Goal: Task Accomplishment & Management: Manage account settings

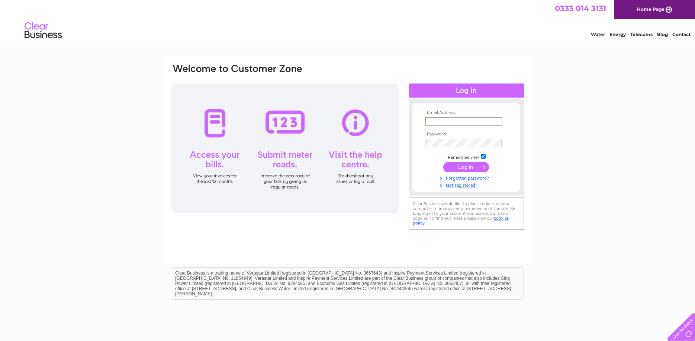
click at [459, 125] on input "text" at bounding box center [463, 121] width 77 height 9
type input "huseyincannur@yahoo.co.uk"
click at [466, 172] on input "submit" at bounding box center [466, 166] width 46 height 10
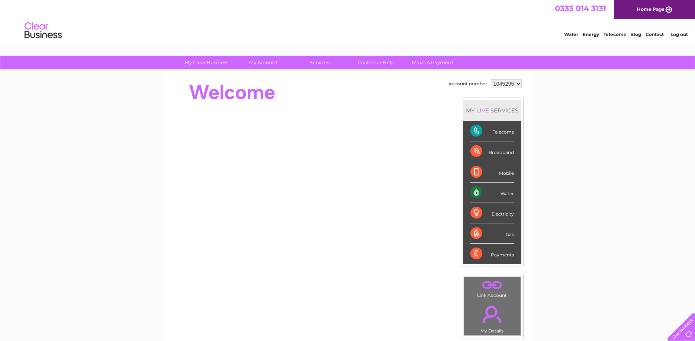
click at [123, 159] on div "My Clear Business Login Details My Details My Preferences Link Account My Accou…" at bounding box center [347, 265] width 695 height 418
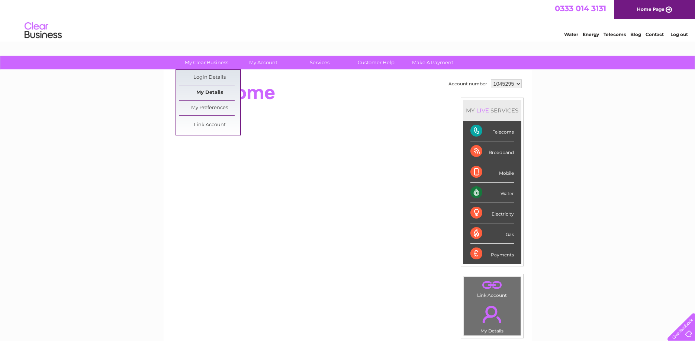
click at [208, 90] on link "My Details" at bounding box center [209, 92] width 61 height 15
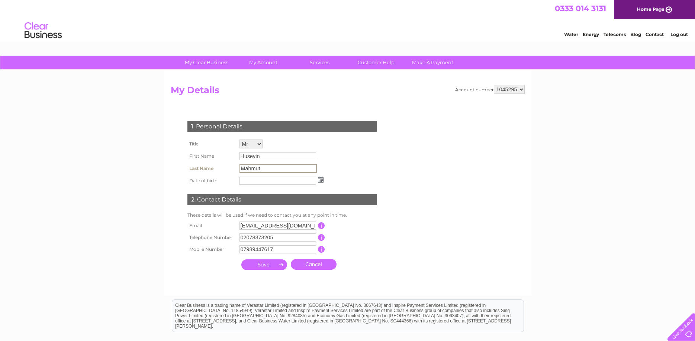
click at [265, 171] on input "Mahmut" at bounding box center [277, 168] width 77 height 9
click at [272, 158] on input "Huseyin" at bounding box center [277, 156] width 77 height 9
click at [267, 168] on input "Mahmut" at bounding box center [277, 168] width 77 height 9
click at [254, 169] on input "Mahmut" at bounding box center [277, 168] width 77 height 9
click at [266, 159] on input "Huseyin" at bounding box center [277, 156] width 77 height 9
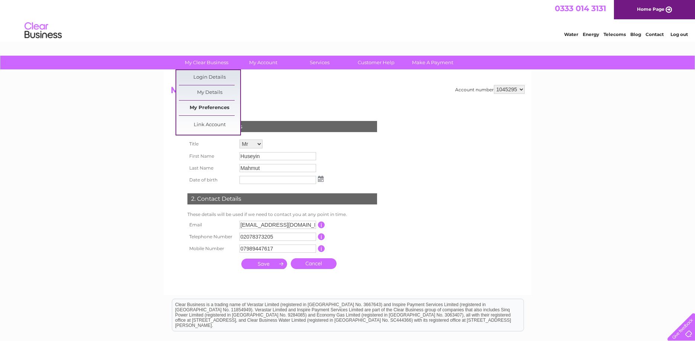
click at [221, 107] on link "My Preferences" at bounding box center [209, 108] width 61 height 15
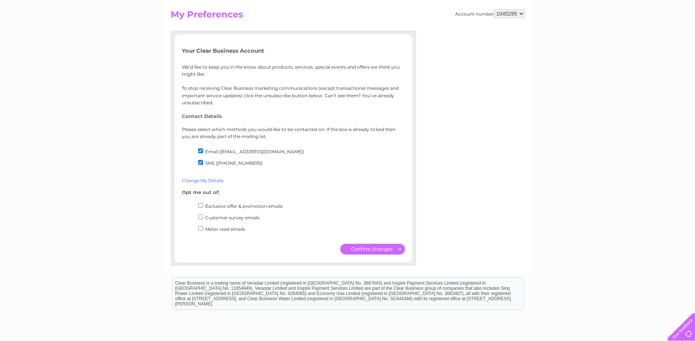
scroll to position [140, 0]
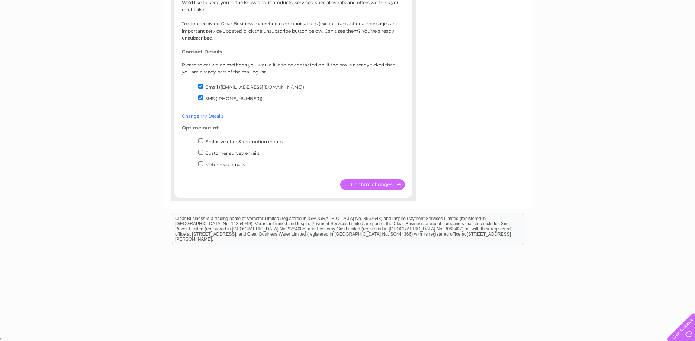
click at [204, 117] on link "Change My Details" at bounding box center [203, 116] width 42 height 6
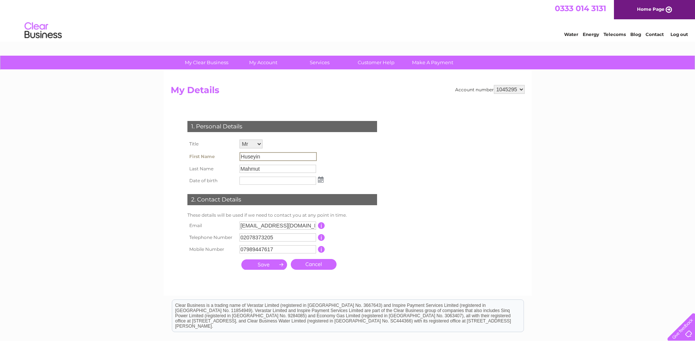
click at [271, 158] on input "Huseyin" at bounding box center [277, 156] width 77 height 9
click at [270, 173] on input "Mahmut" at bounding box center [277, 168] width 77 height 9
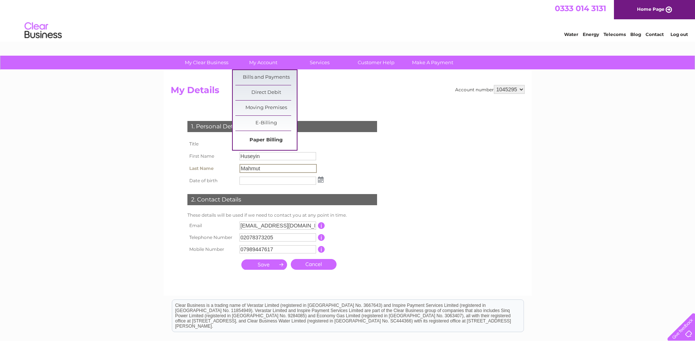
click at [264, 142] on link "Paper Billing" at bounding box center [265, 140] width 61 height 15
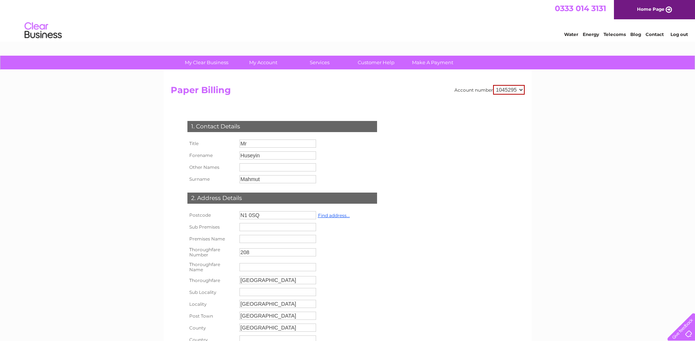
click at [280, 184] on input "Mahmut" at bounding box center [277, 179] width 77 height 8
type input "M"
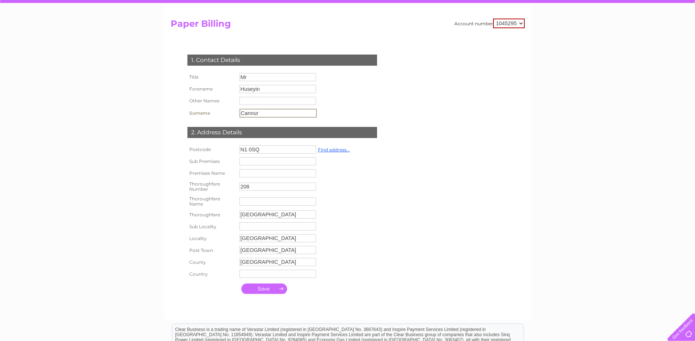
scroll to position [76, 0]
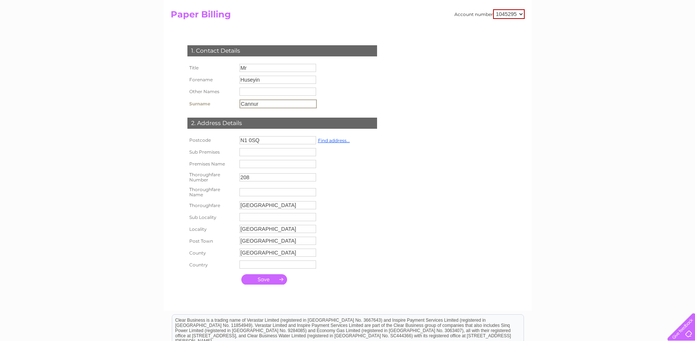
type input "Cannur"
click at [270, 284] on input "submit" at bounding box center [264, 279] width 46 height 10
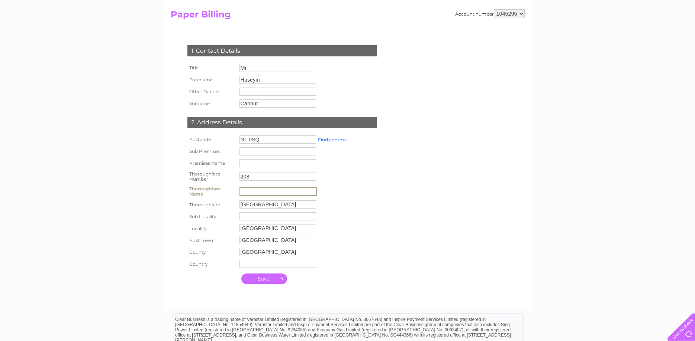
click at [343, 141] on link "Find address..." at bounding box center [334, 140] width 32 height 6
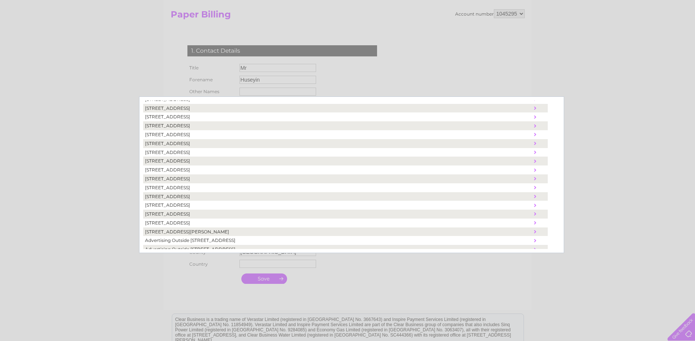
scroll to position [135, 0]
click at [179, 195] on td "208, Caledonian Road, London, United Kingdom, N1 0SQ" at bounding box center [337, 194] width 389 height 9
type input "Caledonian Road"
type input "United Kingdom"
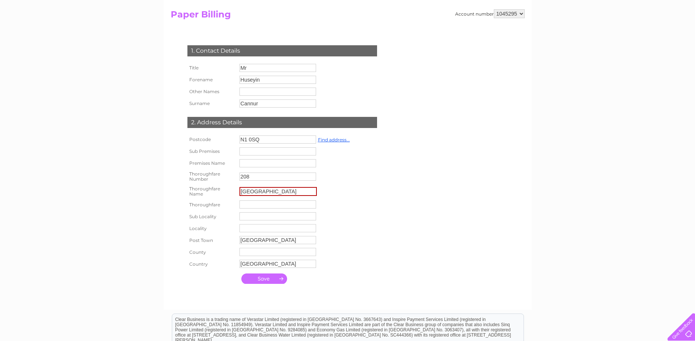
click at [263, 284] on input "submit" at bounding box center [264, 279] width 46 height 10
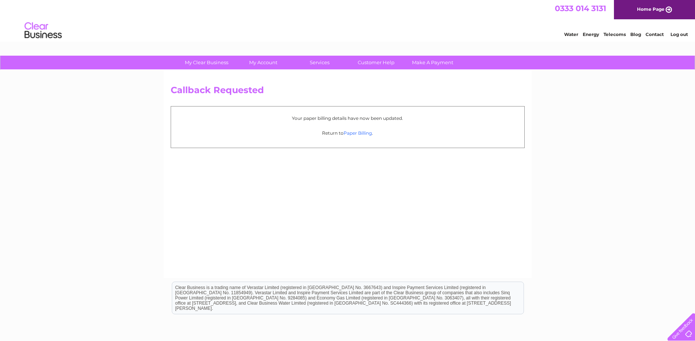
click at [352, 134] on link "Paper Billing" at bounding box center [357, 133] width 28 height 6
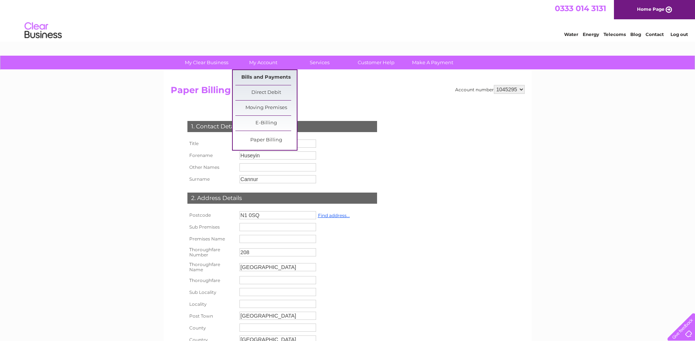
click at [259, 76] on link "Bills and Payments" at bounding box center [265, 77] width 61 height 15
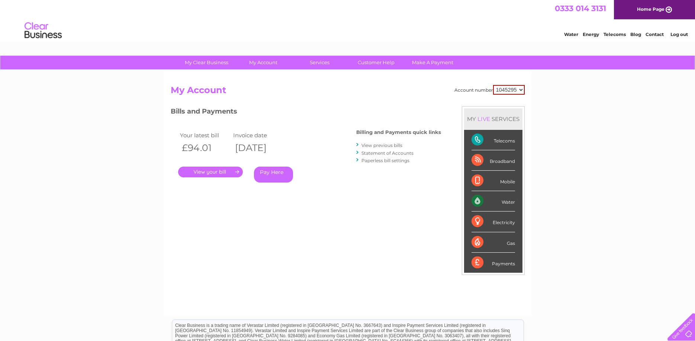
click at [214, 173] on link "." at bounding box center [210, 172] width 65 height 11
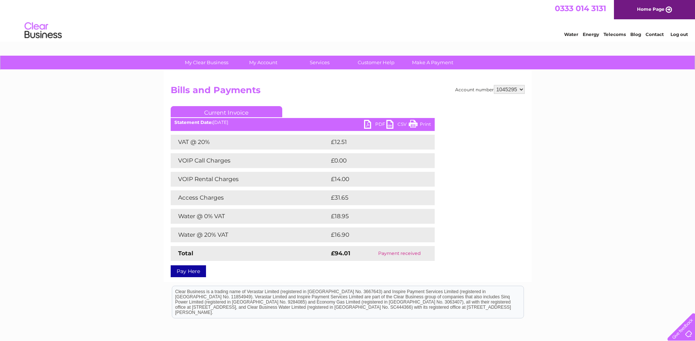
click at [374, 123] on link "PDF" at bounding box center [375, 125] width 22 height 11
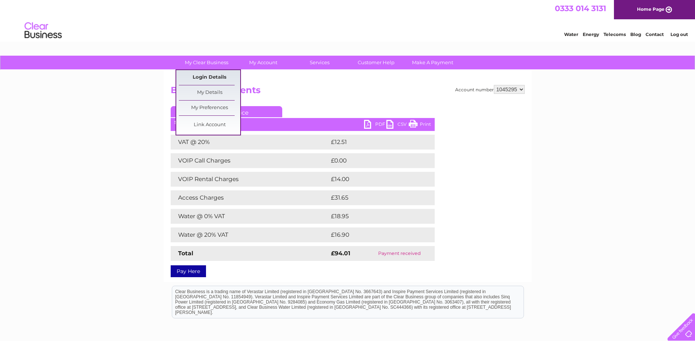
click at [210, 74] on link "Login Details" at bounding box center [209, 77] width 61 height 15
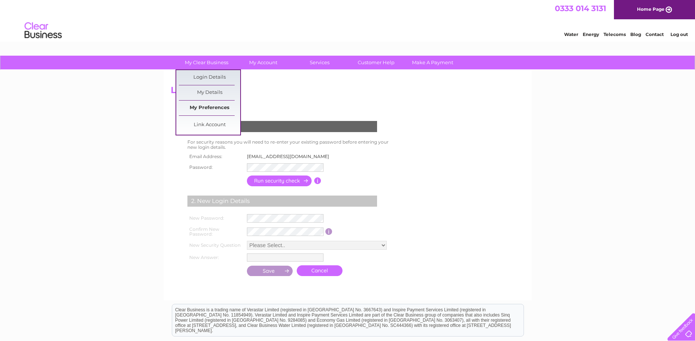
click at [207, 109] on link "My Preferences" at bounding box center [209, 108] width 61 height 15
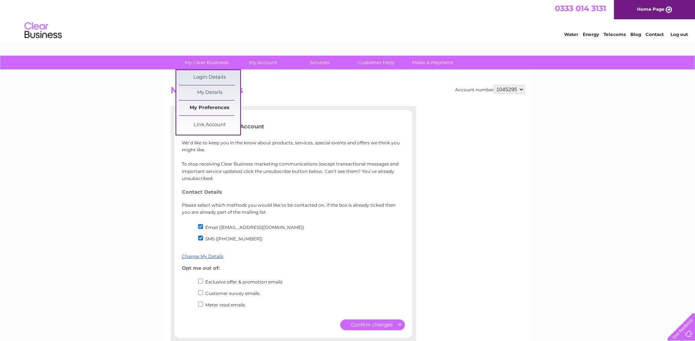
click at [211, 109] on link "My Preferences" at bounding box center [209, 108] width 61 height 15
click at [210, 93] on link "My Details" at bounding box center [209, 92] width 61 height 15
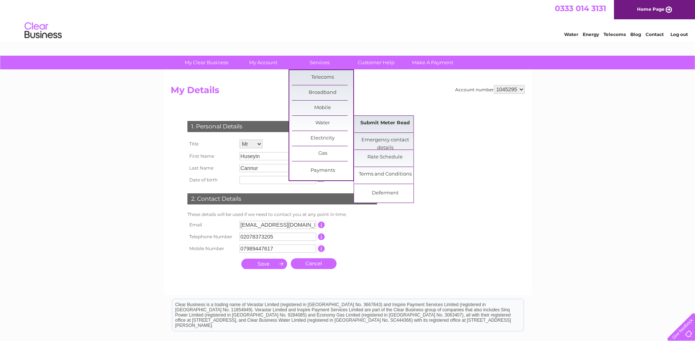
click at [375, 120] on link "Submit Meter Read" at bounding box center [384, 123] width 61 height 15
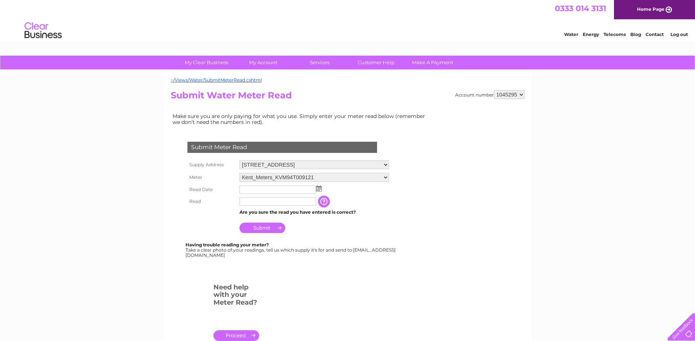
click at [317, 190] on img at bounding box center [319, 189] width 6 height 6
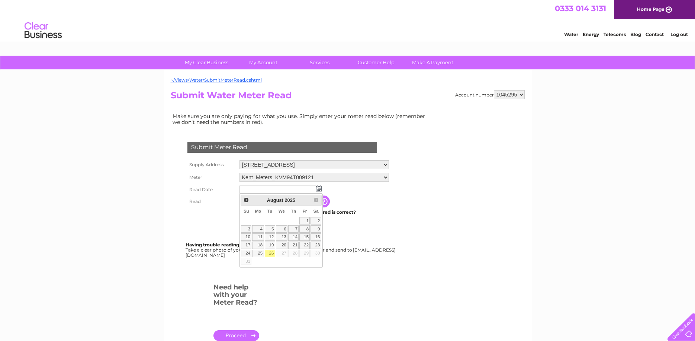
click at [271, 253] on link "26" at bounding box center [270, 253] width 10 height 7
type input "2025/08/26"
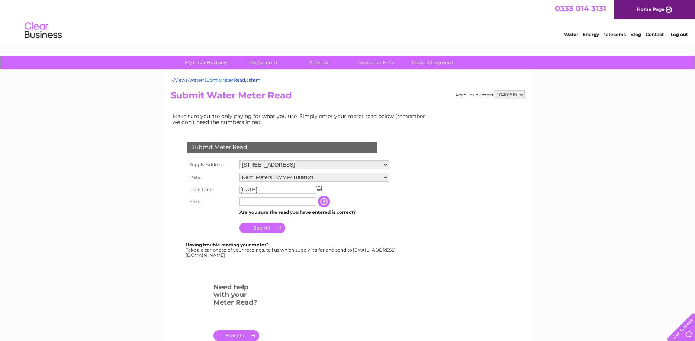
click at [304, 203] on input "text" at bounding box center [277, 202] width 77 height 8
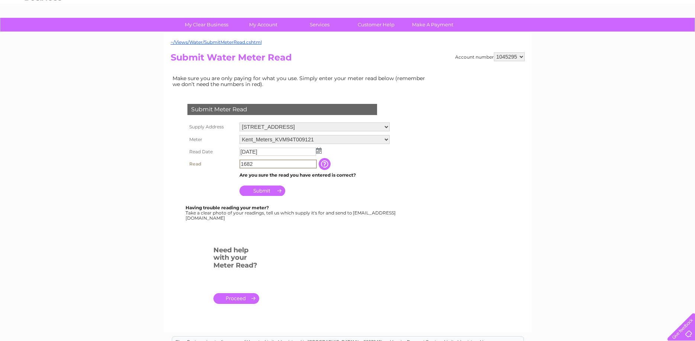
type input "1682"
click at [267, 191] on input "Submit" at bounding box center [262, 190] width 46 height 10
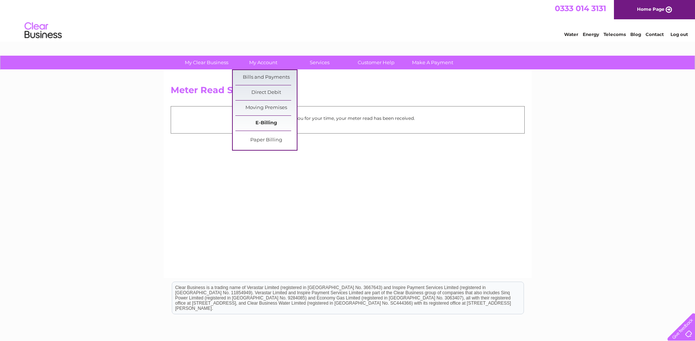
click at [263, 123] on link "E-Billing" at bounding box center [265, 123] width 61 height 15
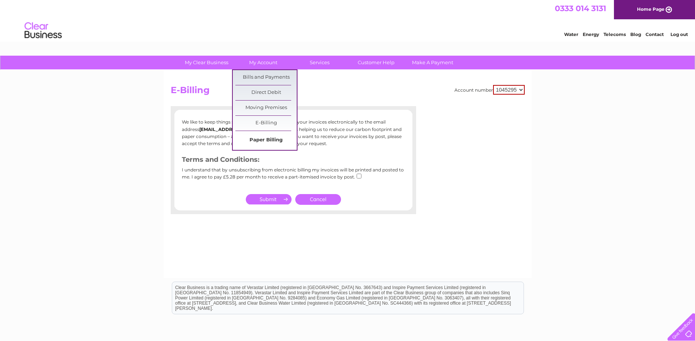
click at [253, 140] on link "Paper Billing" at bounding box center [265, 140] width 61 height 15
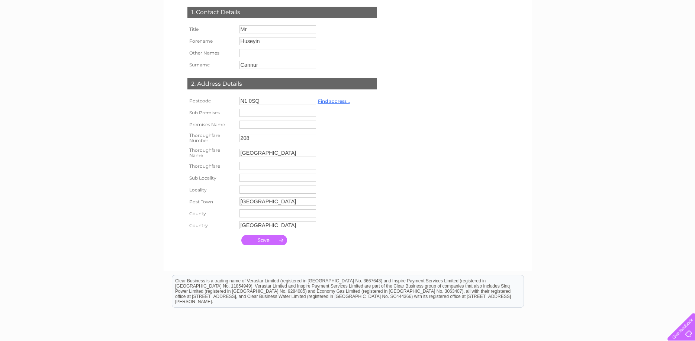
scroll to position [152, 0]
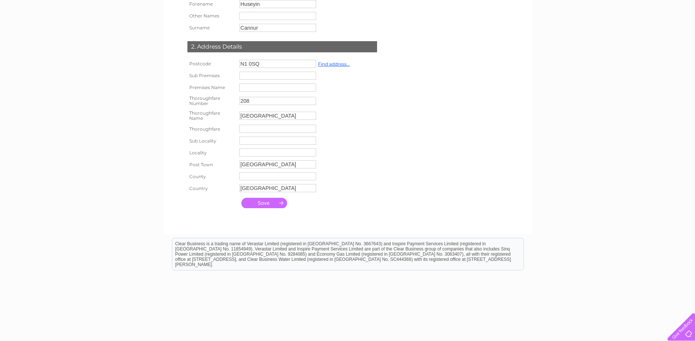
click at [263, 207] on input "submit" at bounding box center [264, 203] width 46 height 10
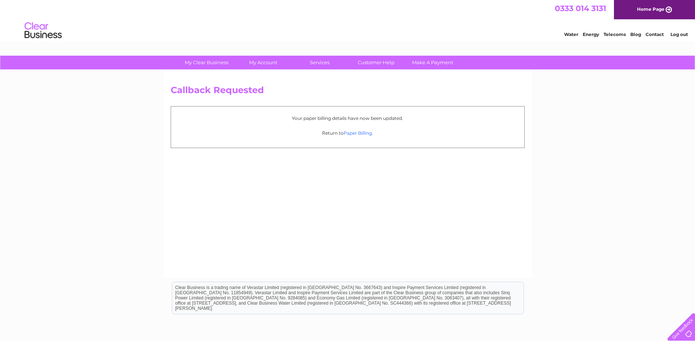
click at [362, 133] on link "Paper Billing" at bounding box center [357, 133] width 28 height 6
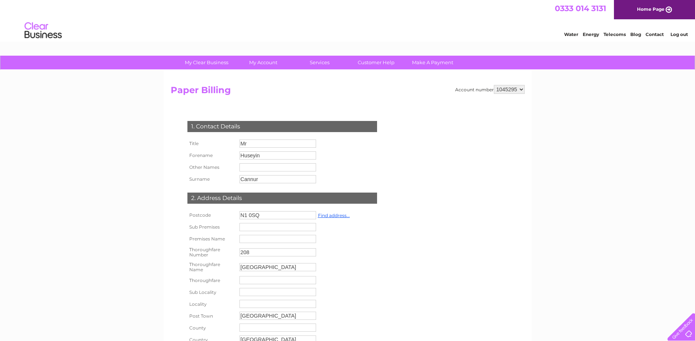
scroll to position [152, 0]
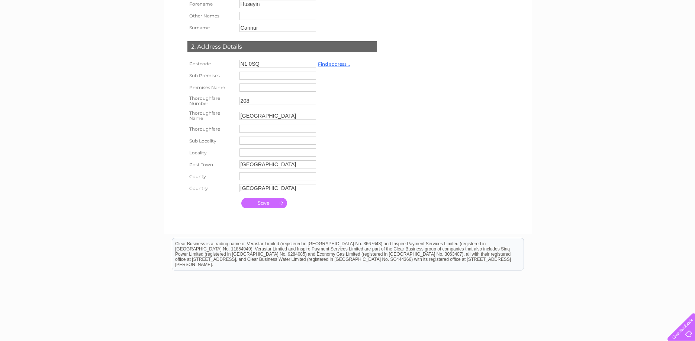
click at [261, 208] on input "submit" at bounding box center [264, 203] width 46 height 10
